Goal: Task Accomplishment & Management: Use online tool/utility

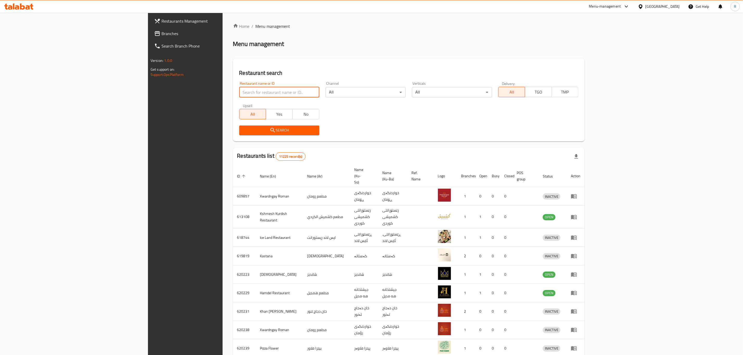
click at [239, 90] on input "search" at bounding box center [279, 92] width 80 height 10
paste input "697476"
type input "697476"
click at [239, 126] on button "Search" at bounding box center [279, 131] width 80 height 10
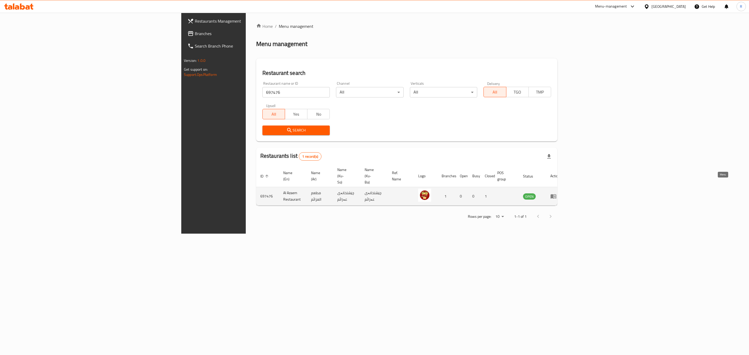
click at [556, 193] on icon "enhanced table" at bounding box center [553, 196] width 6 height 6
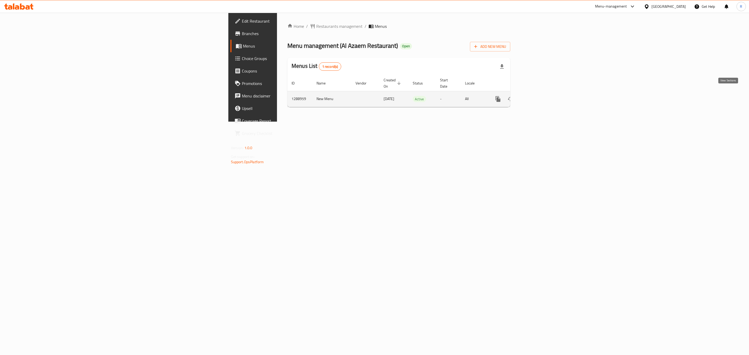
click at [539, 96] on icon "enhanced table" at bounding box center [535, 99] width 6 height 6
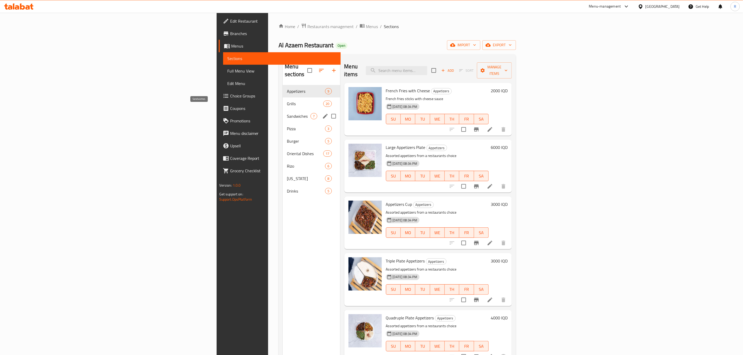
click at [287, 113] on span "Sandwiches" at bounding box center [299, 116] width 24 height 6
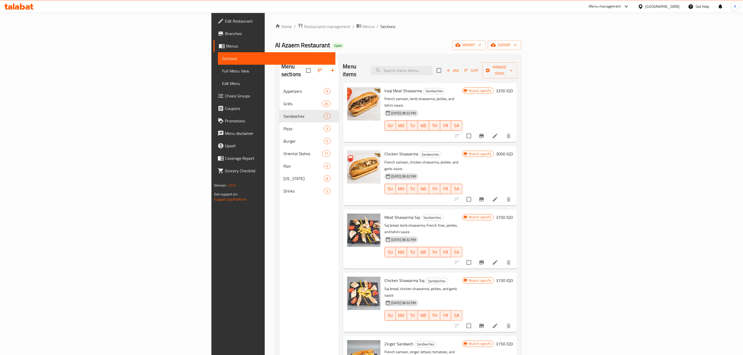
click at [12, 6] on icon at bounding box center [18, 6] width 29 height 6
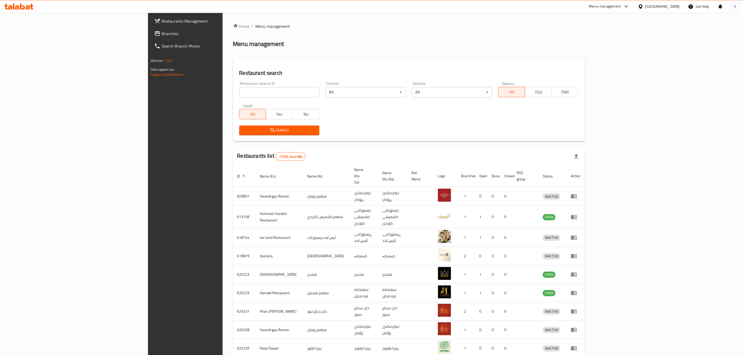
click at [19, 10] on div at bounding box center [18, 6] width 29 height 6
click at [239, 94] on input "search" at bounding box center [279, 92] width 80 height 10
type input "omran b"
click at [243, 127] on span "Search" at bounding box center [279, 130] width 72 height 7
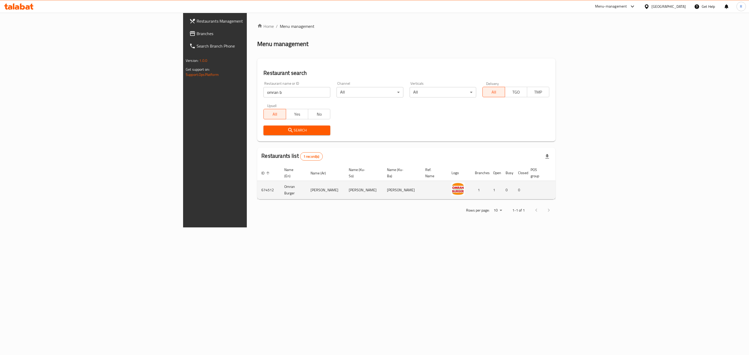
click at [597, 187] on td "enhanced table" at bounding box center [588, 190] width 18 height 18
click at [590, 188] on icon "enhanced table" at bounding box center [587, 190] width 6 height 4
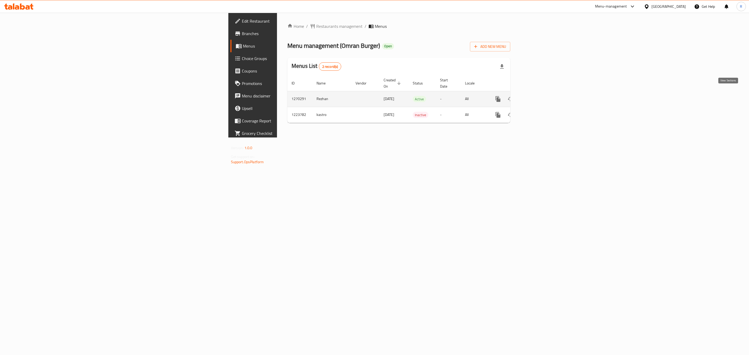
click at [539, 96] on icon "enhanced table" at bounding box center [535, 99] width 6 height 6
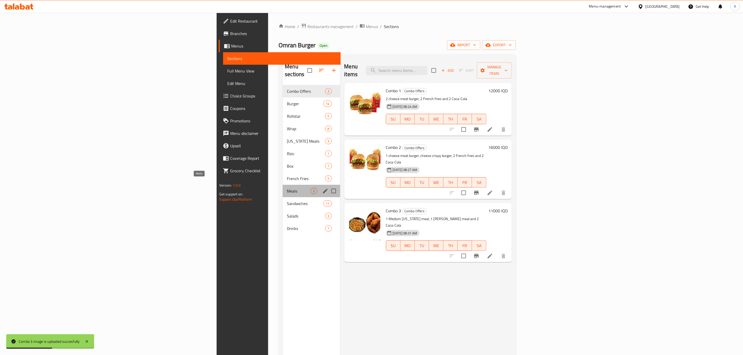
click at [287, 188] on span "Meals" at bounding box center [299, 191] width 24 height 6
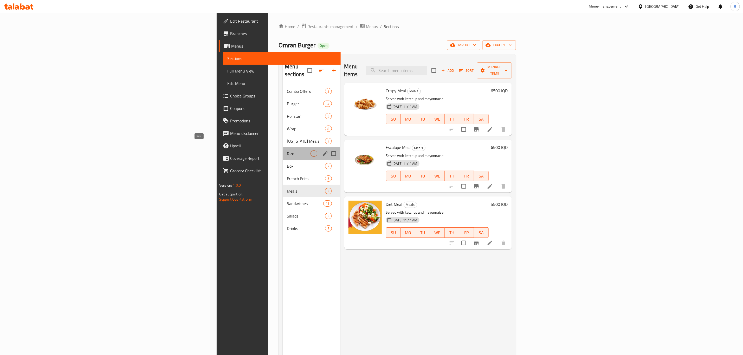
click at [287, 151] on span "Rizo" at bounding box center [299, 154] width 24 height 6
